Goal: Find specific page/section: Find specific page/section

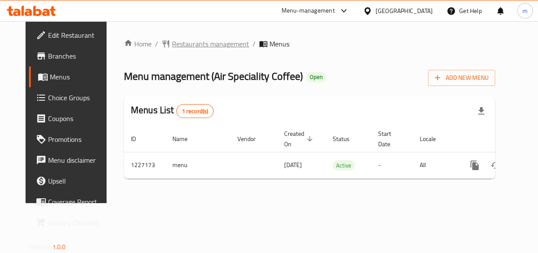
click at [181, 42] on span "Restaurants management" at bounding box center [210, 44] width 77 height 10
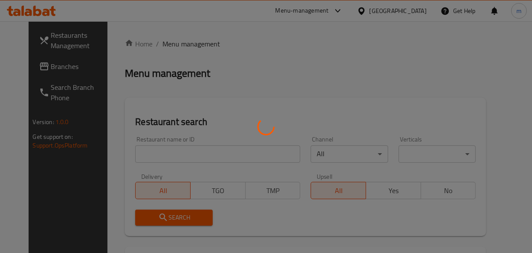
click at [154, 153] on div at bounding box center [266, 126] width 532 height 253
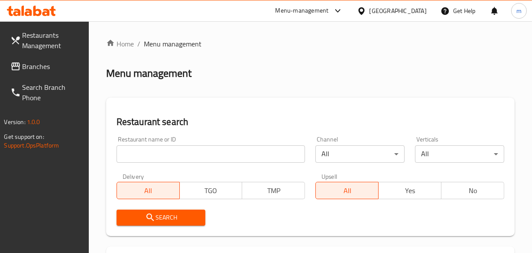
click at [154, 153] on input "search" at bounding box center [211, 153] width 189 height 17
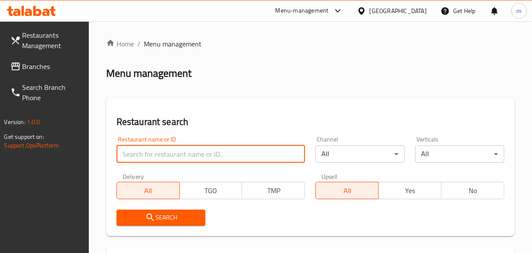
paste input "675998"
type input "675998"
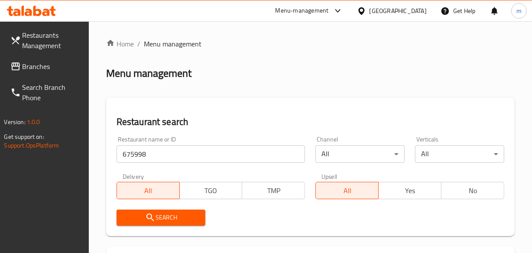
click at [161, 219] on span "Search" at bounding box center [161, 217] width 75 height 11
click at [39, 61] on span "Branches" at bounding box center [52, 66] width 59 height 10
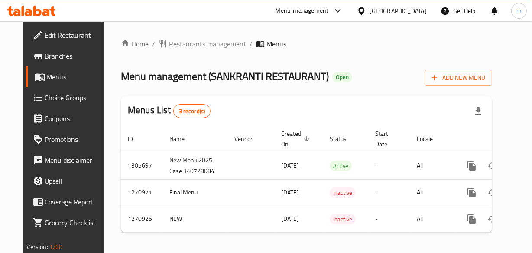
click at [189, 45] on span "Restaurants management" at bounding box center [207, 44] width 77 height 10
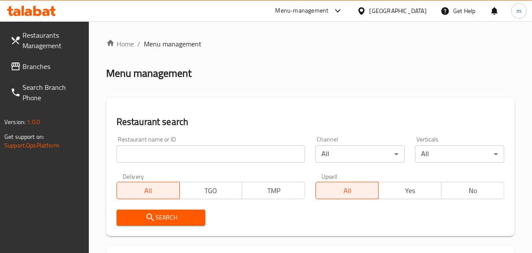
click at [140, 154] on input "search" at bounding box center [211, 153] width 189 height 17
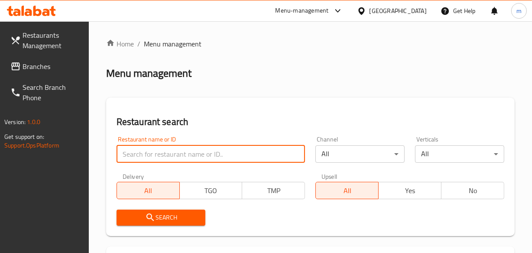
paste input "689190"
type input "689190"
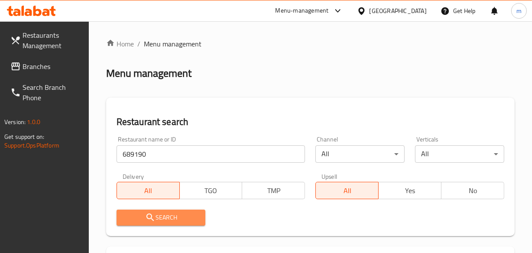
click at [164, 216] on span "Search" at bounding box center [161, 217] width 75 height 11
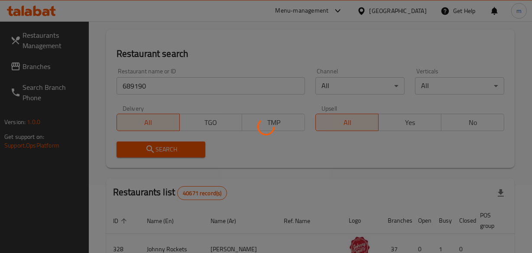
scroll to position [118, 0]
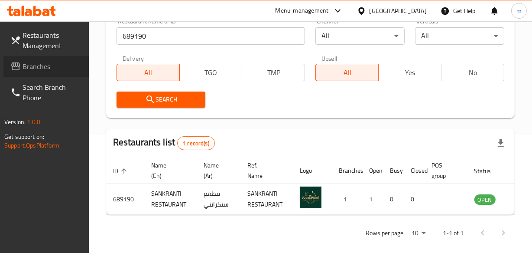
click at [27, 67] on span "Branches" at bounding box center [52, 66] width 59 height 10
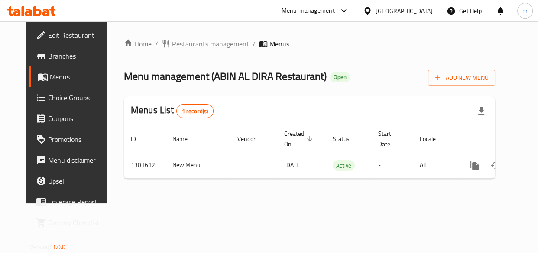
click at [184, 43] on span "Restaurants management" at bounding box center [210, 44] width 77 height 10
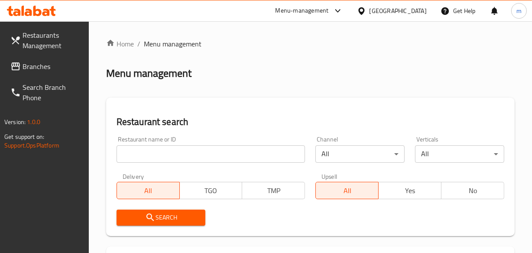
click at [137, 153] on input "search" at bounding box center [211, 153] width 189 height 17
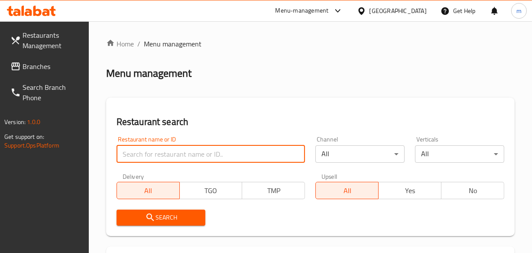
paste input "702003"
type input "702003"
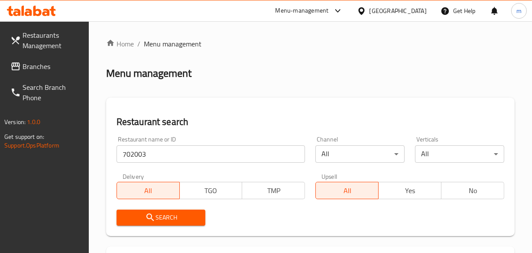
click at [150, 213] on icon "submit" at bounding box center [150, 217] width 10 height 10
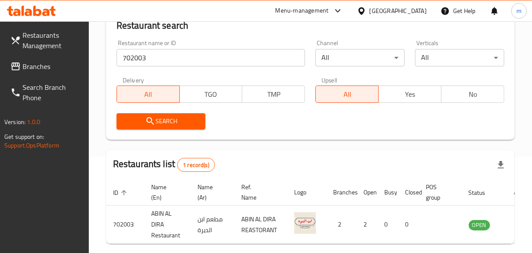
scroll to position [118, 0]
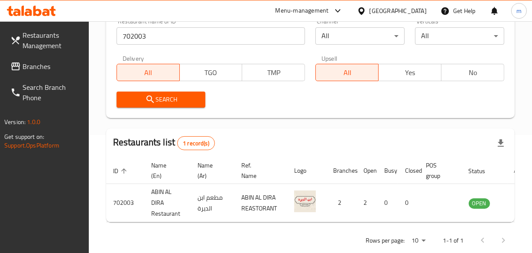
click at [413, 9] on div "[GEOGRAPHIC_DATA]" at bounding box center [398, 11] width 57 height 10
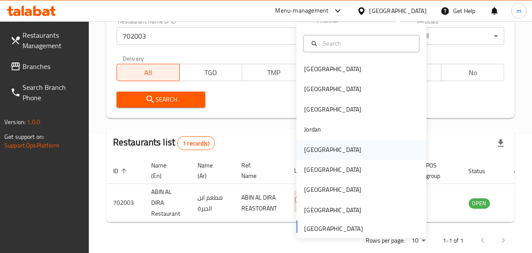
click at [372, 146] on div "Kuwait" at bounding box center [361, 150] width 130 height 20
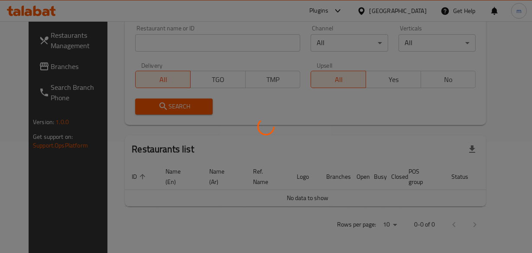
click at [28, 72] on div at bounding box center [266, 126] width 532 height 253
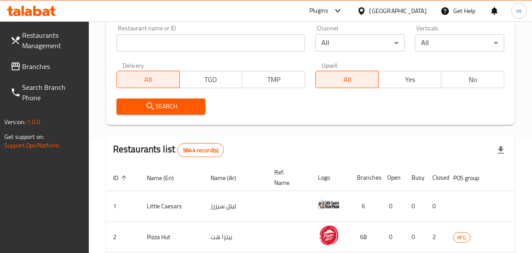
scroll to position [118, 0]
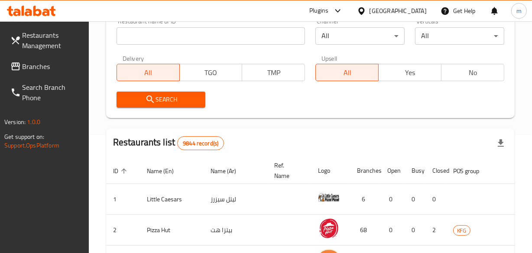
click at [28, 72] on span "Branches" at bounding box center [52, 66] width 59 height 10
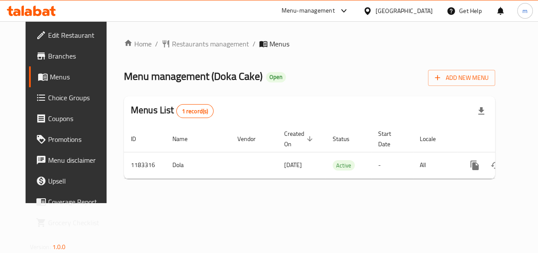
click at [186, 42] on span "Restaurants management" at bounding box center [210, 44] width 77 height 10
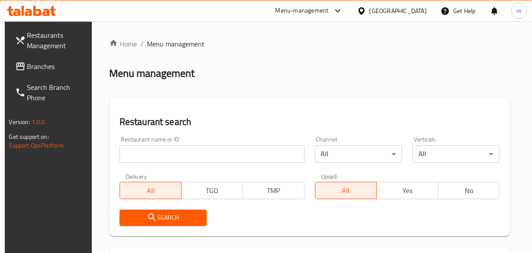
click at [170, 146] on input "search" at bounding box center [212, 153] width 185 height 17
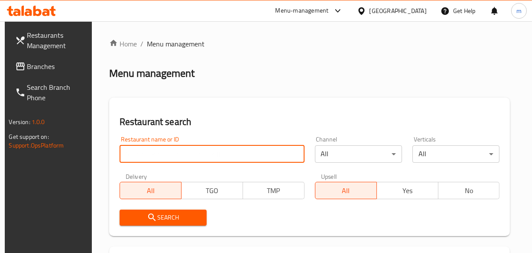
paste input "666326"
type input "666326"
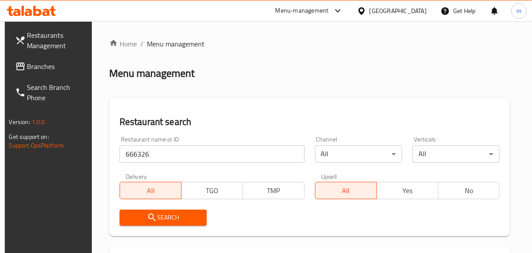
click at [169, 214] on span "Search" at bounding box center [163, 217] width 73 height 11
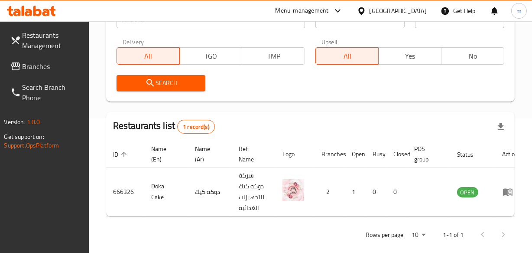
scroll to position [151, 0]
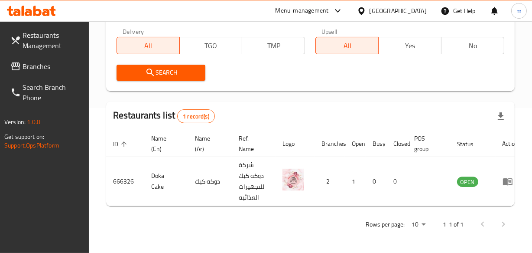
click at [416, 8] on div "[GEOGRAPHIC_DATA]" at bounding box center [398, 11] width 57 height 10
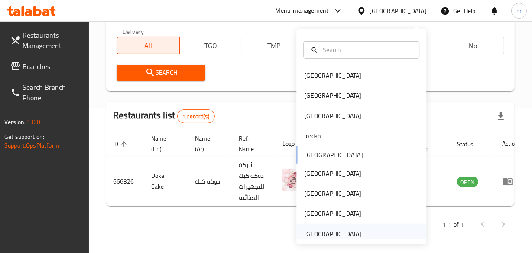
click at [370, 229] on div "[GEOGRAPHIC_DATA]" at bounding box center [361, 234] width 130 height 20
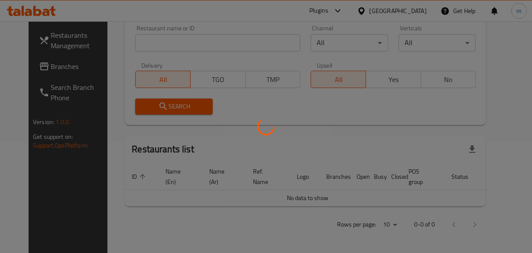
scroll to position [151, 0]
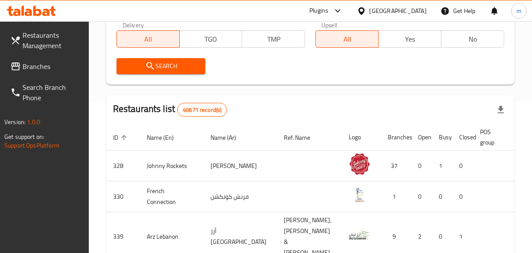
click at [35, 62] on span "Branches" at bounding box center [52, 66] width 59 height 10
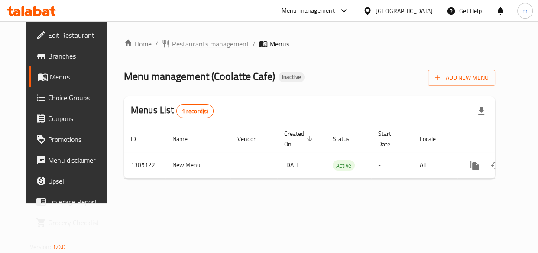
click at [179, 42] on span "Restaurants management" at bounding box center [210, 44] width 77 height 10
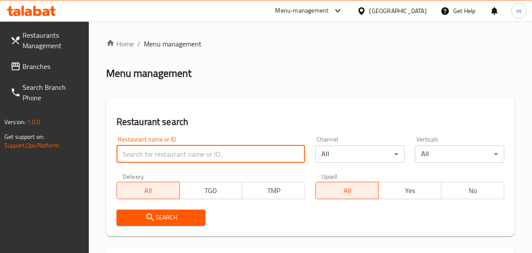
click at [131, 152] on input "search" at bounding box center [211, 153] width 189 height 17
paste input "703552"
type input "703552"
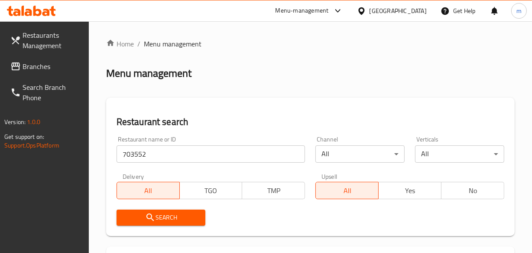
click at [154, 213] on icon "submit" at bounding box center [150, 217] width 10 height 10
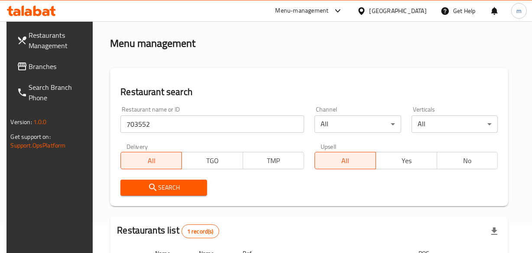
scroll to position [140, 0]
